Goal: Navigation & Orientation: Go to known website

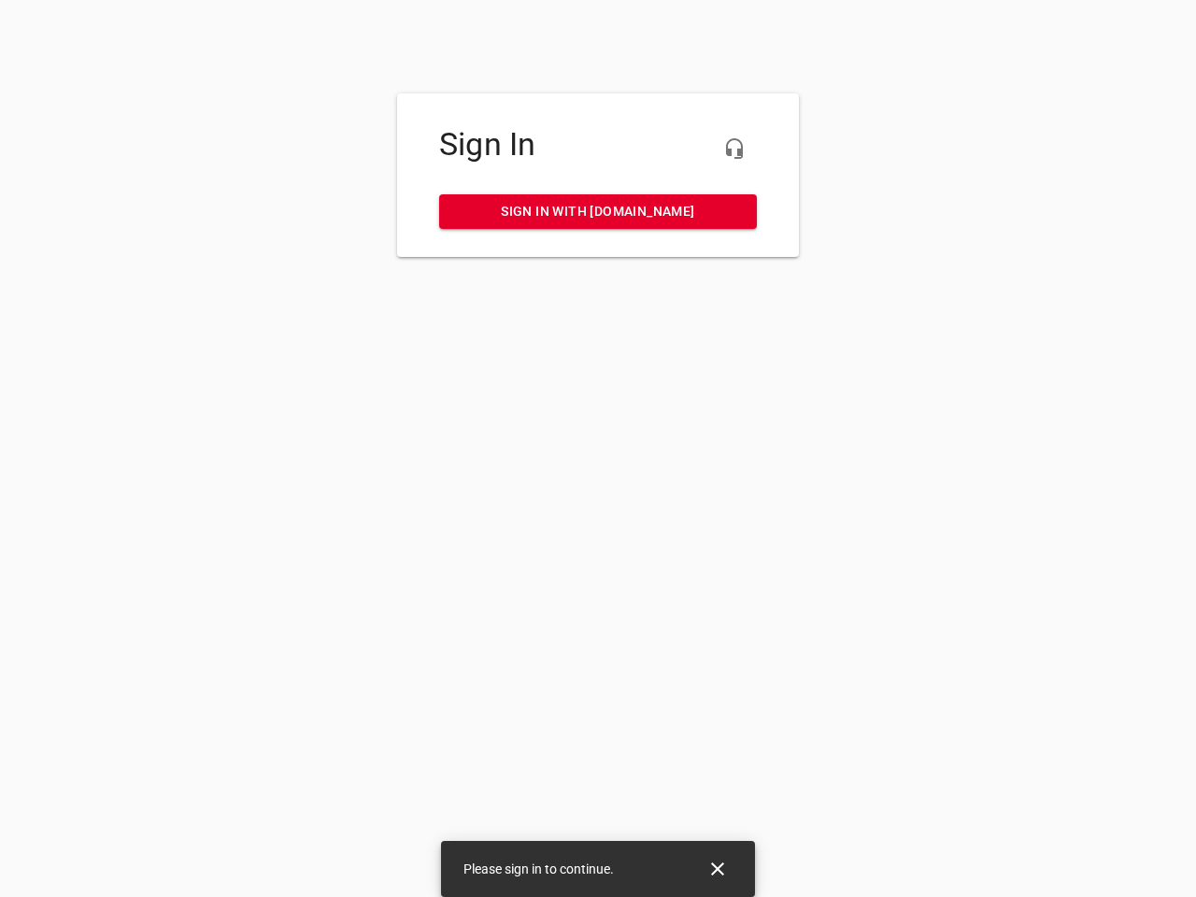
click at [734, 149] on icon "button" at bounding box center [734, 148] width 22 height 22
click at [718, 869] on icon "Close" at bounding box center [717, 868] width 13 height 13
